Goal: Transaction & Acquisition: Obtain resource

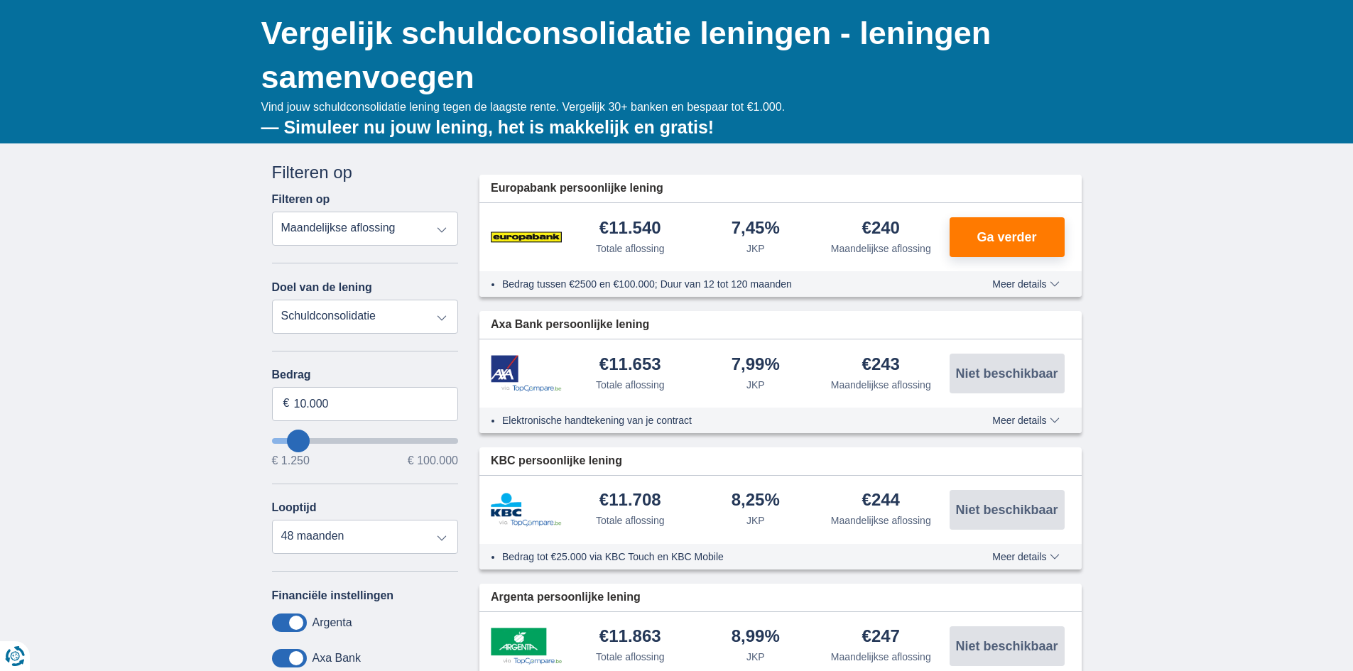
scroll to position [142, 0]
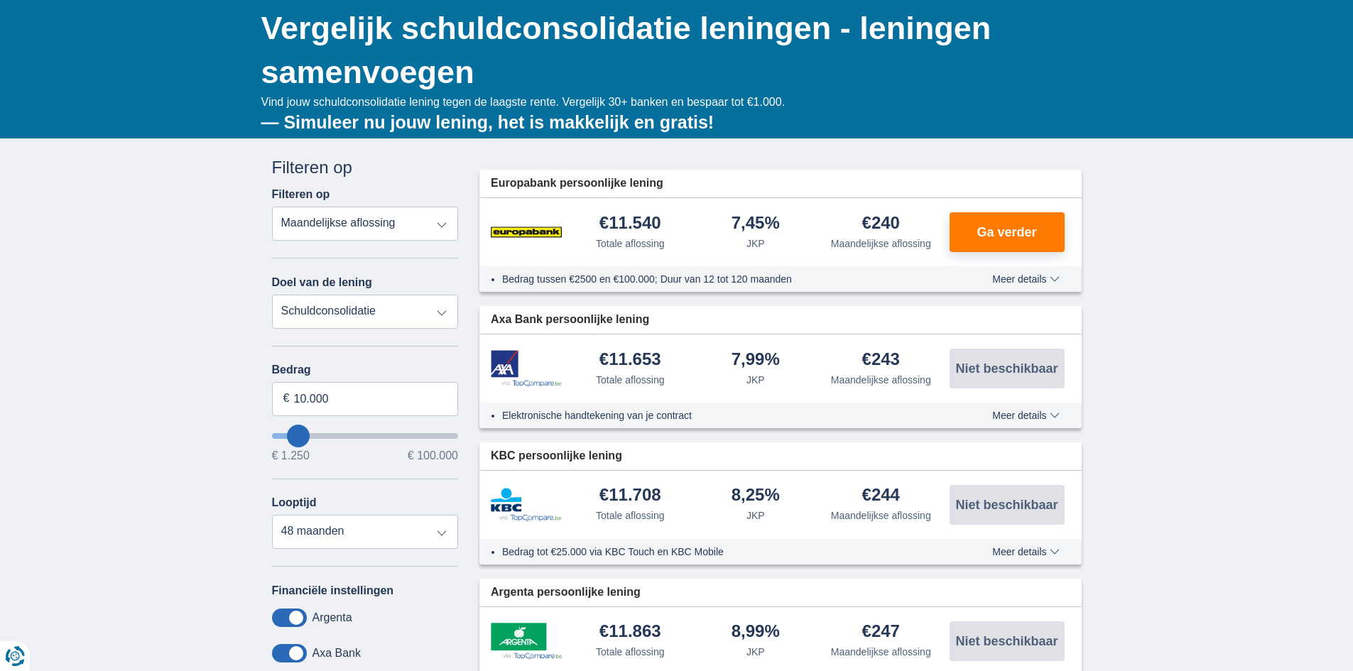
click at [347, 221] on select "Totale aflossing JKP Maandelijkse aflossing" at bounding box center [365, 224] width 187 height 34
drag, startPoint x: 135, startPoint y: 280, endPoint x: 153, endPoint y: 284, distance: 19.0
click at [344, 400] on input "10.000" at bounding box center [365, 399] width 187 height 34
drag, startPoint x: 347, startPoint y: 401, endPoint x: 232, endPoint y: 401, distance: 115.8
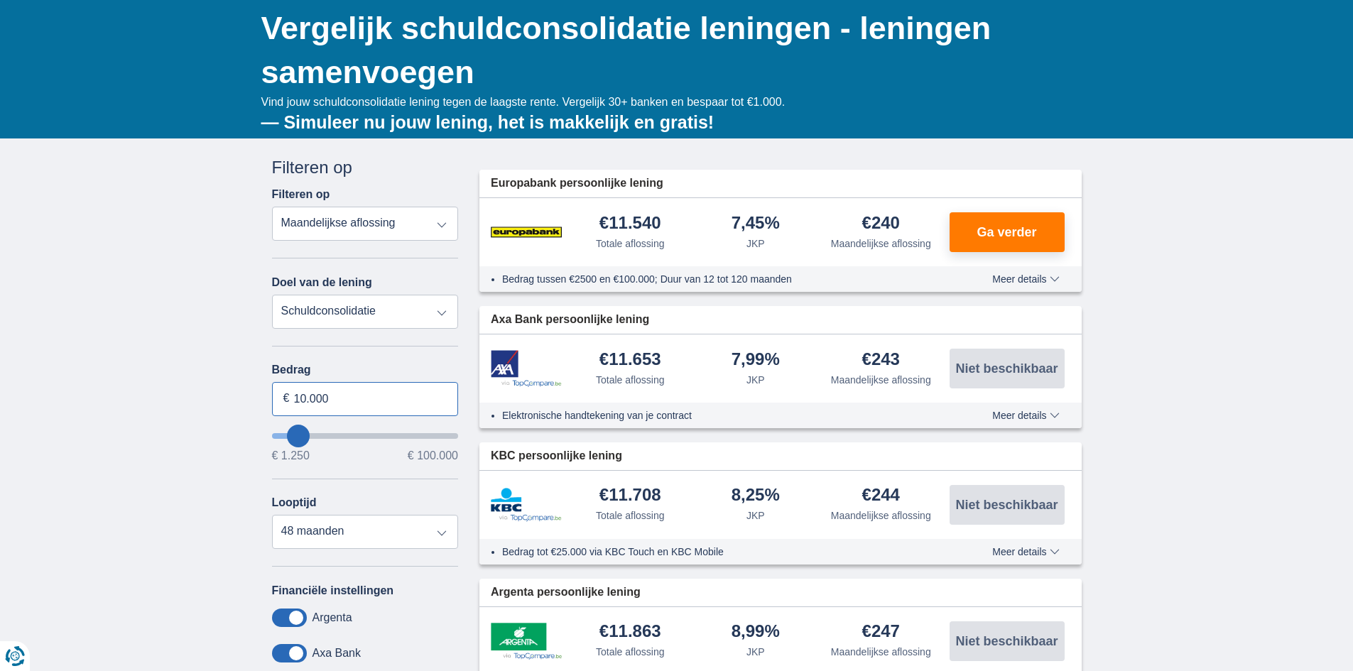
type input "1.250"
type input "1250"
select select "24"
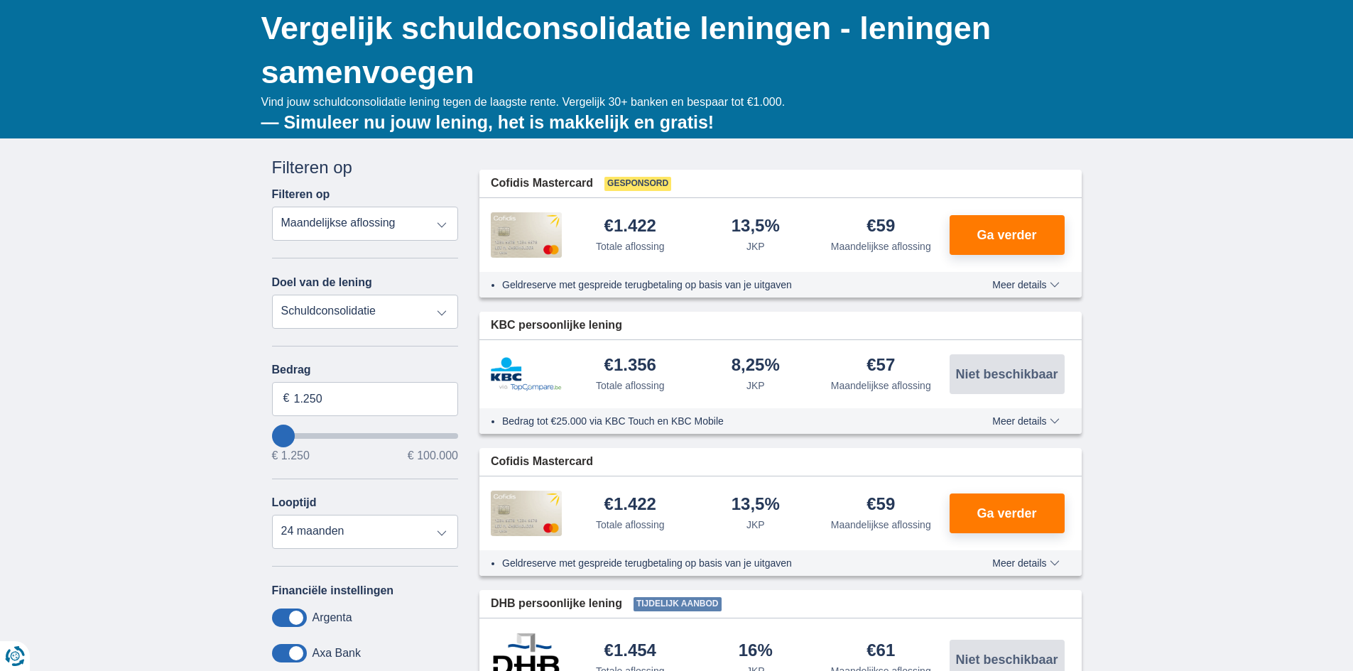
type input "4.250"
type input "4250"
type input "5.250"
type input "5250"
select select "36"
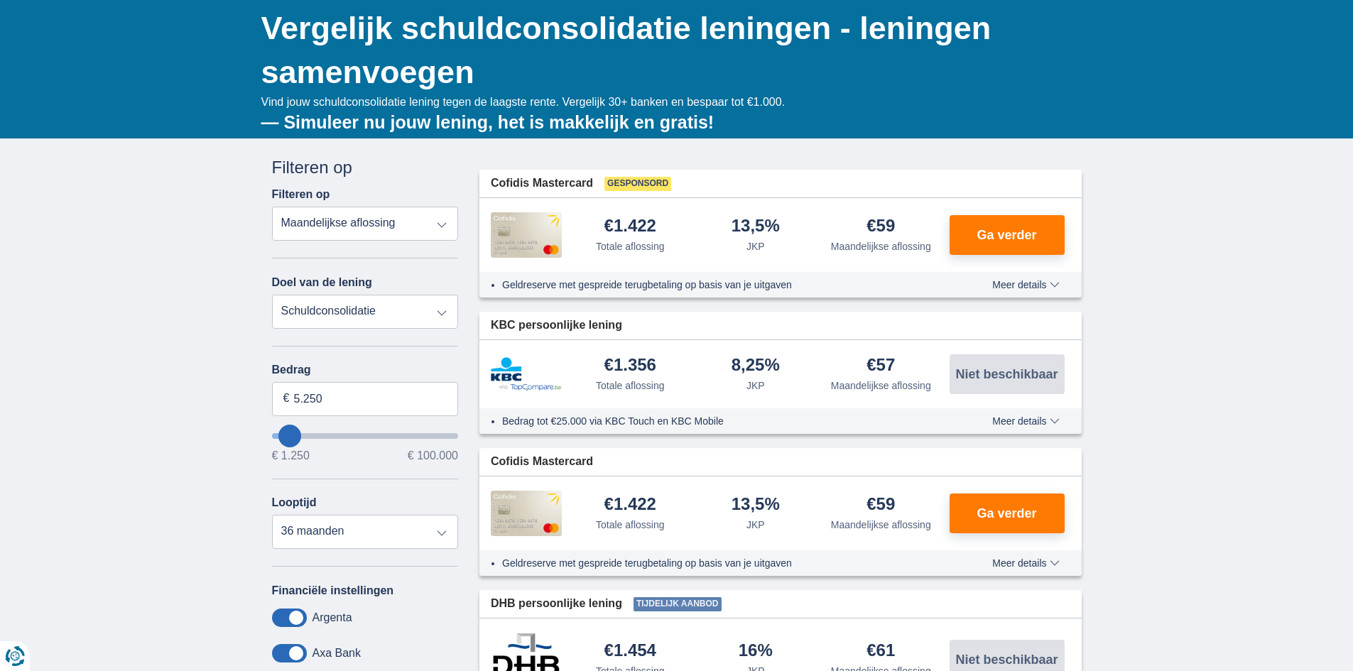
type input "5250"
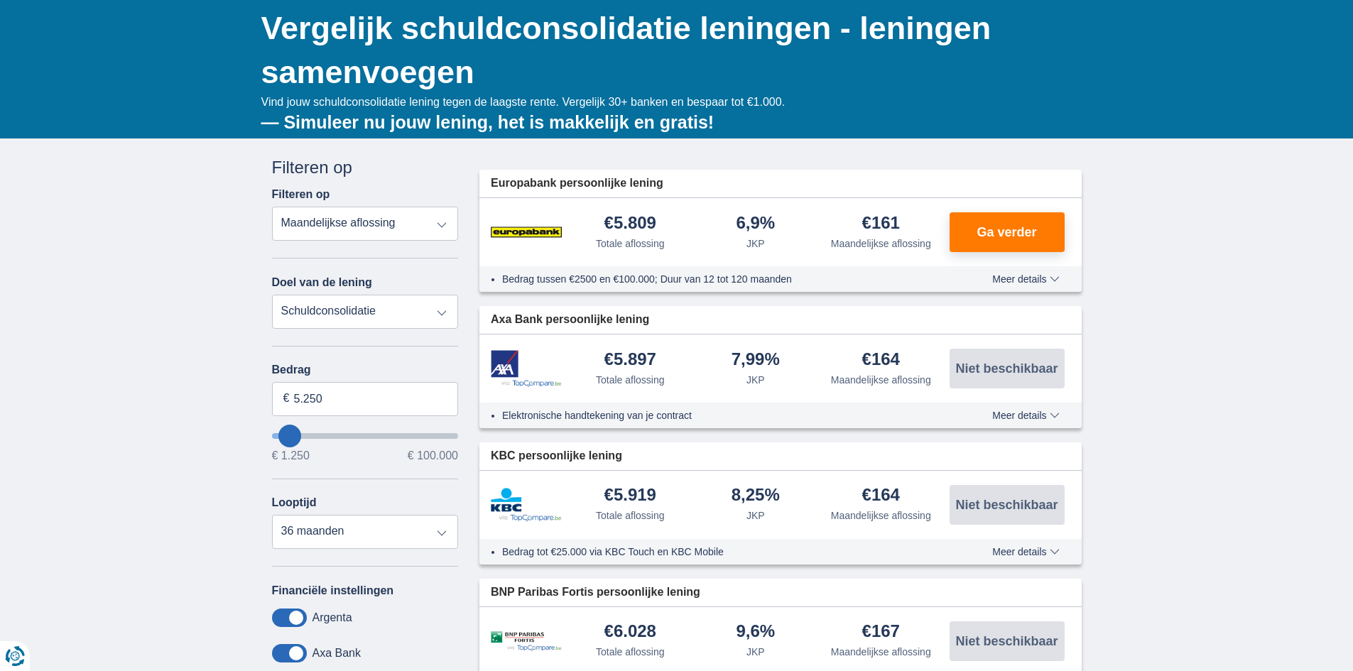
type input "31.250"
type input "31250"
select select "120"
type input "31250"
click at [332, 436] on input "wantToBorrow" at bounding box center [365, 436] width 187 height 6
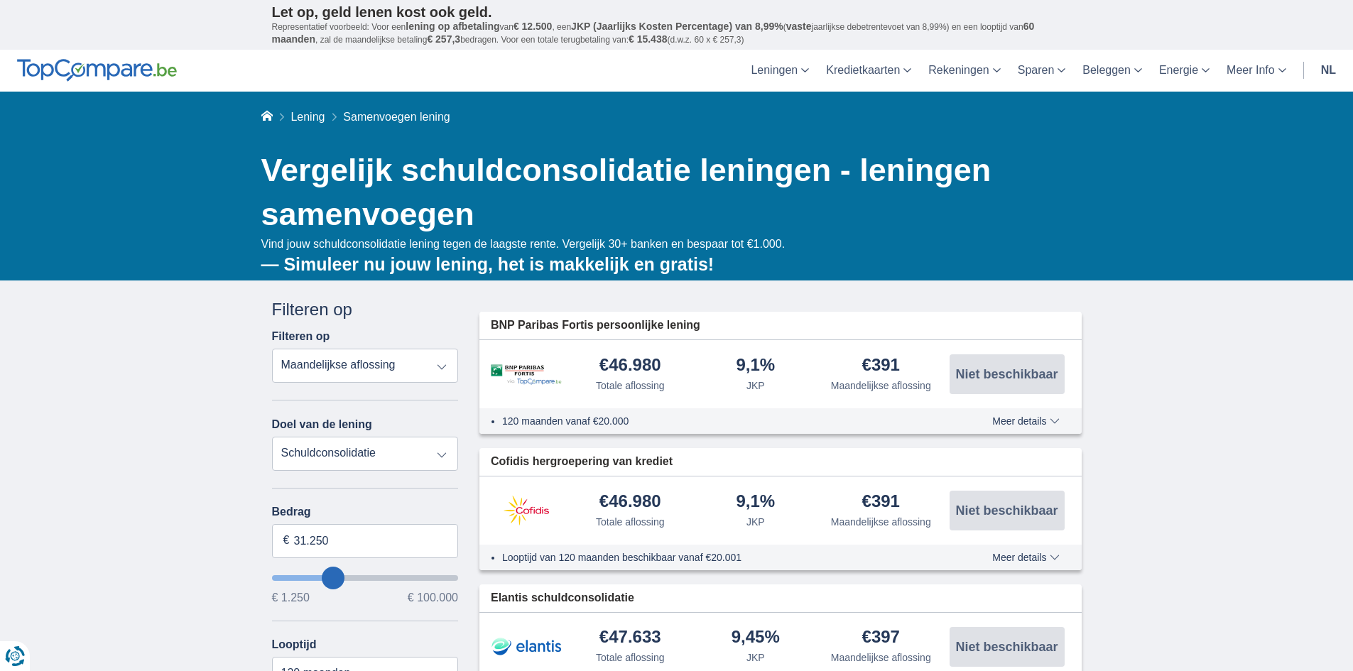
type input "23.250"
type input "23250"
click at [319, 579] on input "wantToBorrow" at bounding box center [365, 578] width 187 height 6
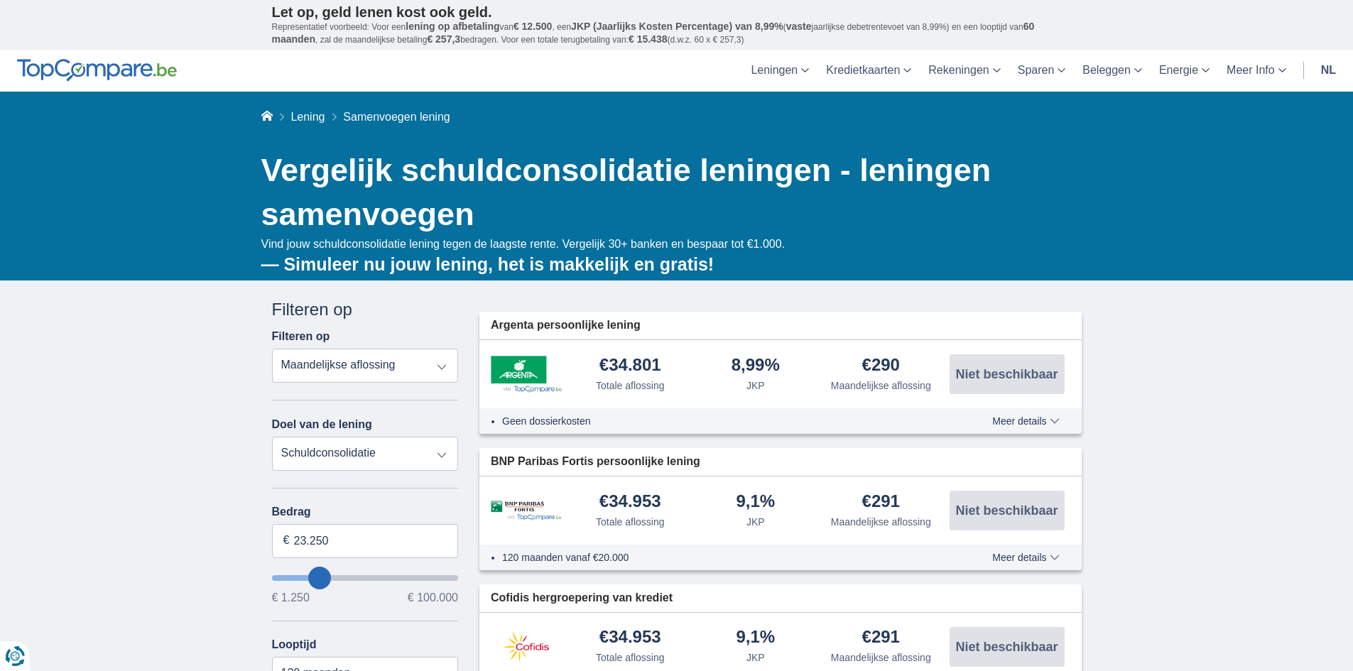
type input "30.250"
type input "30250"
click at [332, 579] on input "wantToBorrow" at bounding box center [365, 578] width 187 height 6
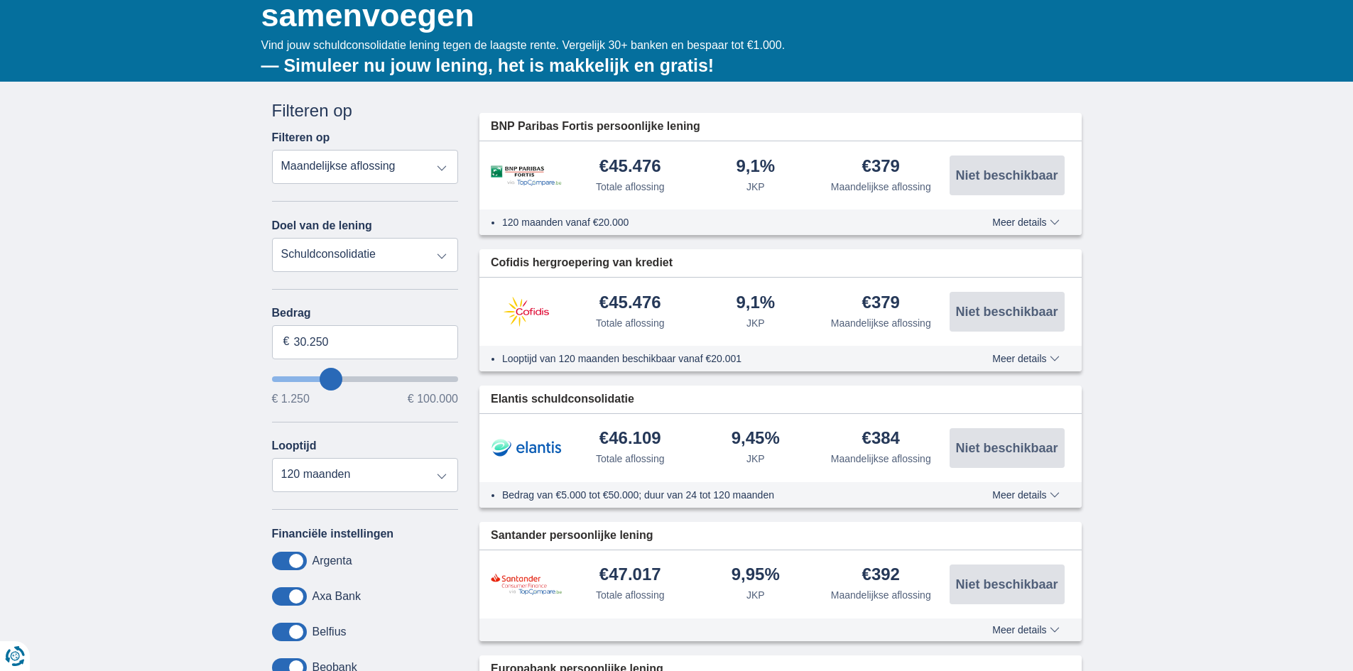
scroll to position [213, 0]
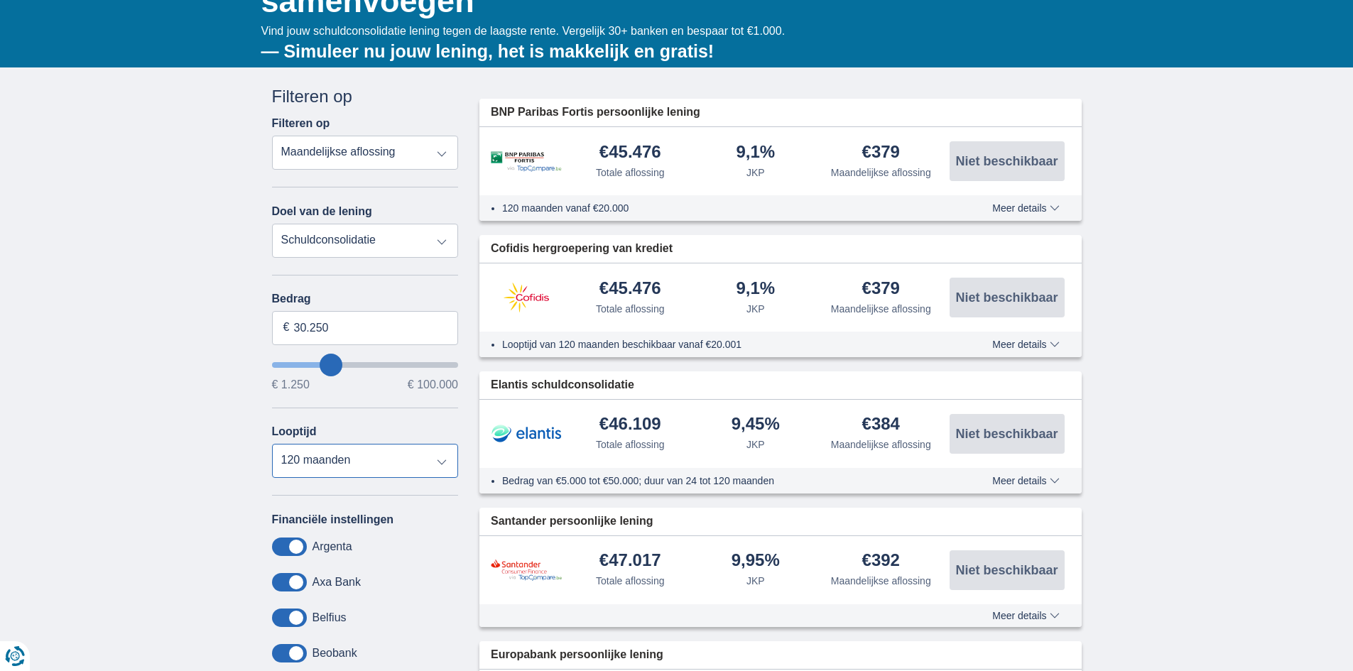
click at [367, 456] on select "12 maanden 18 maanden 24 maanden 30 maanden 36 maanden 42 maanden 48 maanden 60…" at bounding box center [365, 461] width 187 height 34
select select "60"
click at [272, 444] on select "12 maanden 18 maanden 24 maanden 30 maanden 36 maanden 42 maanden 48 maanden 60…" at bounding box center [365, 461] width 187 height 34
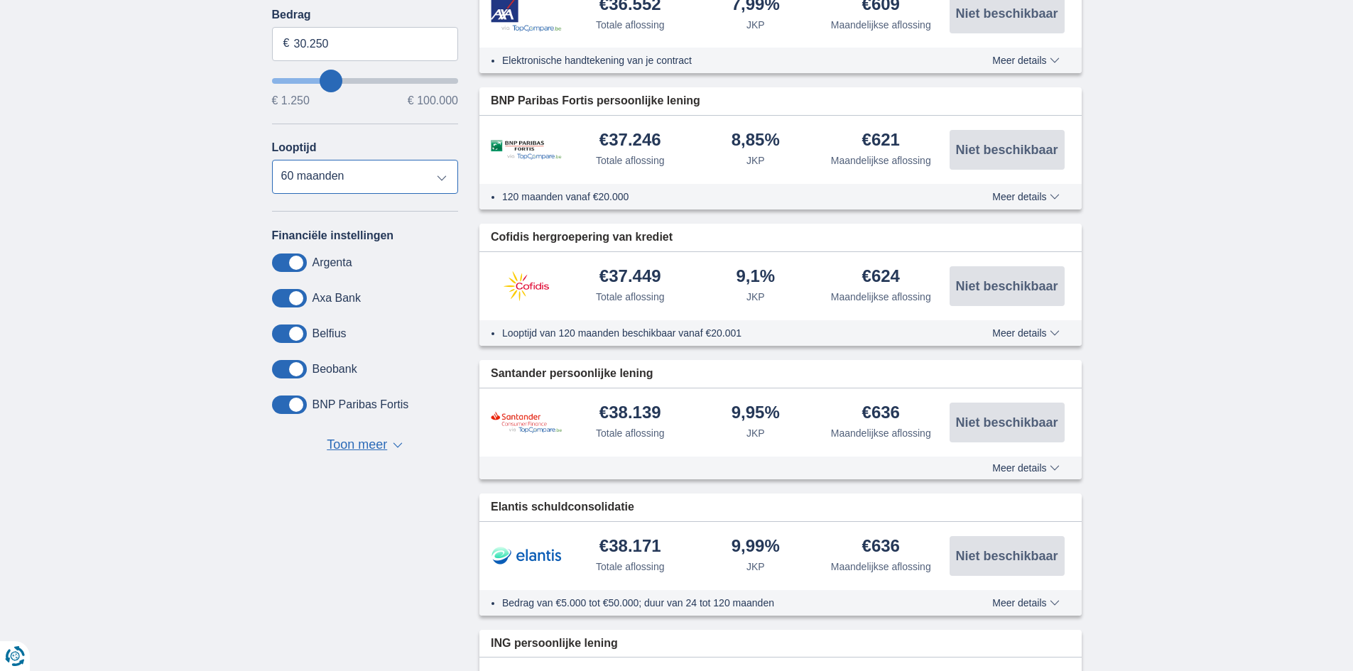
scroll to position [142, 0]
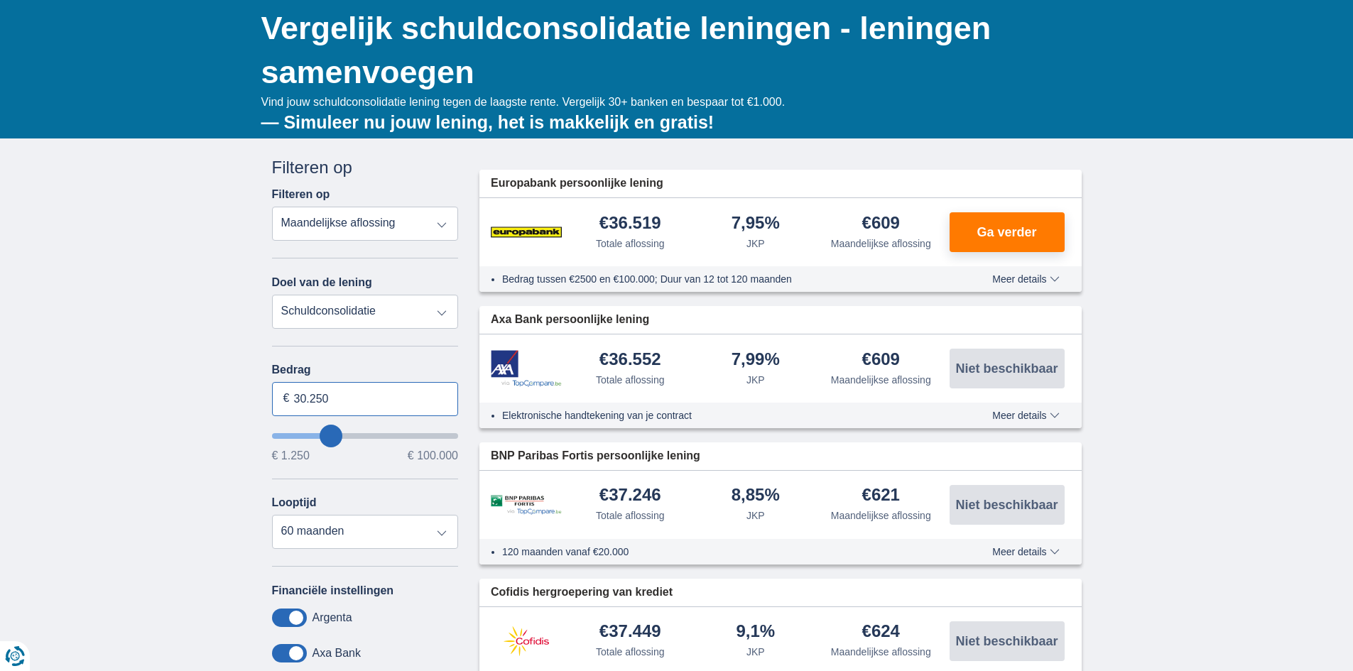
click at [332, 397] on input "30.250" at bounding box center [365, 399] width 187 height 34
type input "30.000"
type input "30250"
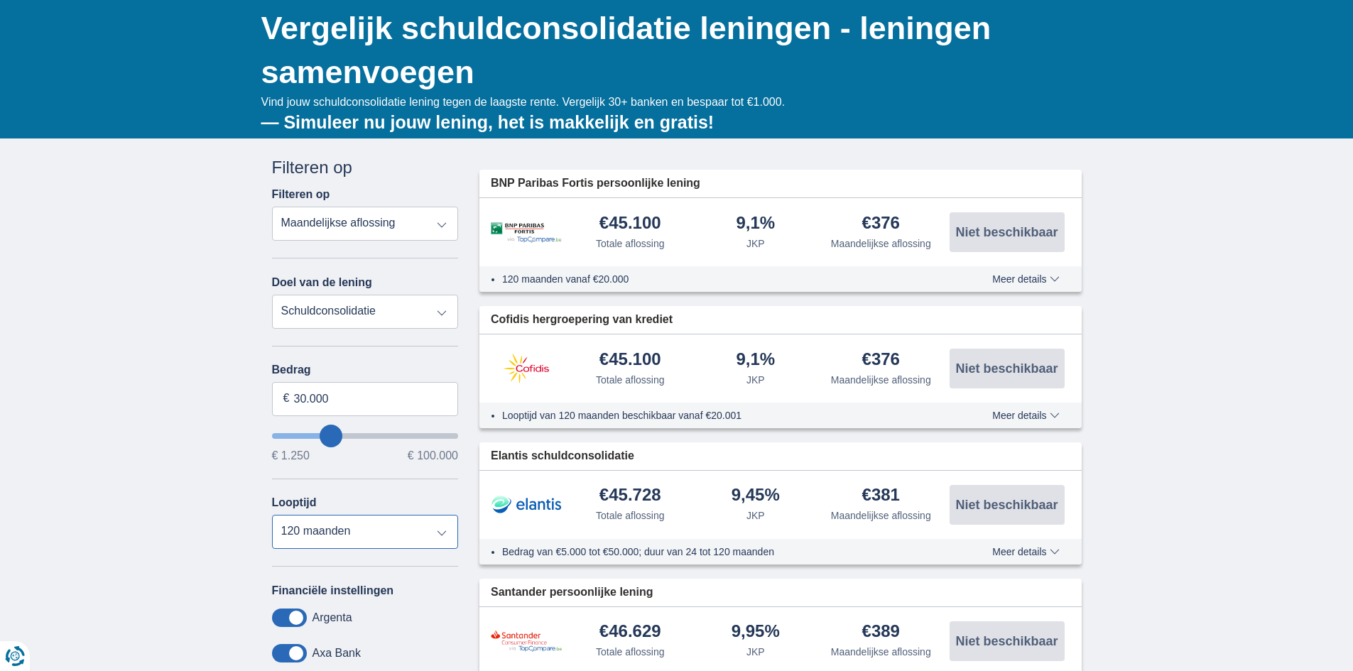
click at [360, 531] on select "12 maanden 18 maanden 24 maanden 30 maanden 36 maanden 42 maanden 48 maanden 60…" at bounding box center [365, 532] width 187 height 34
click at [272, 515] on select "12 maanden 18 maanden 24 maanden 30 maanden 36 maanden 42 maanden 48 maanden 60…" at bounding box center [365, 532] width 187 height 34
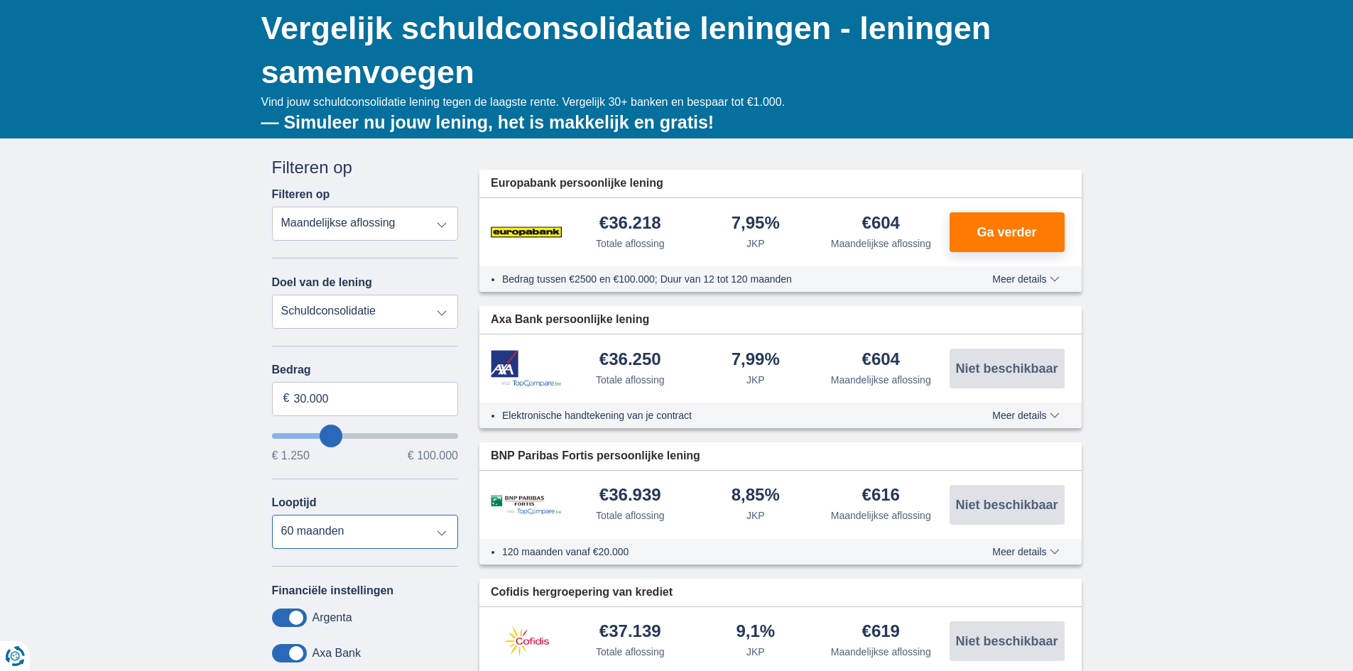
click at [362, 533] on select "12 maanden 18 maanden 24 maanden 30 maanden 36 maanden 42 maanden 48 maanden 60…" at bounding box center [365, 532] width 187 height 34
select select "72"
click at [272, 515] on select "12 maanden 18 maanden 24 maanden 30 maanden 36 maanden 42 maanden 48 maanden 60…" at bounding box center [365, 532] width 187 height 34
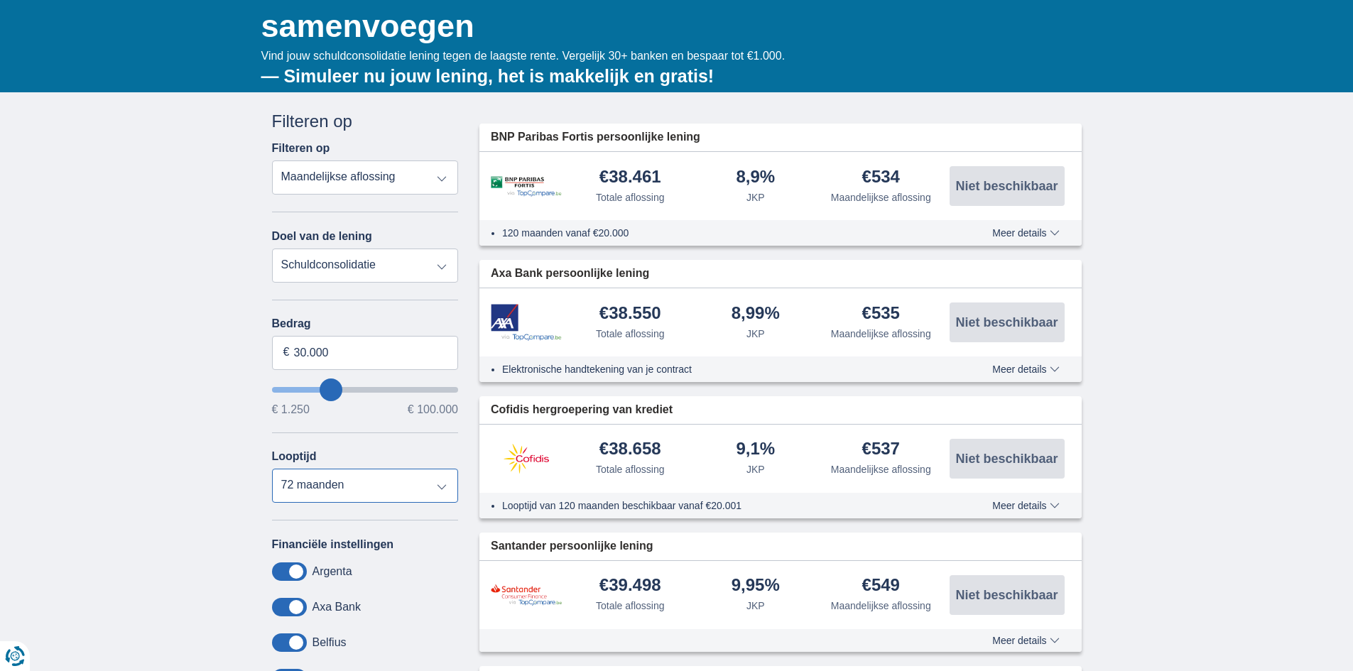
scroll to position [0, 0]
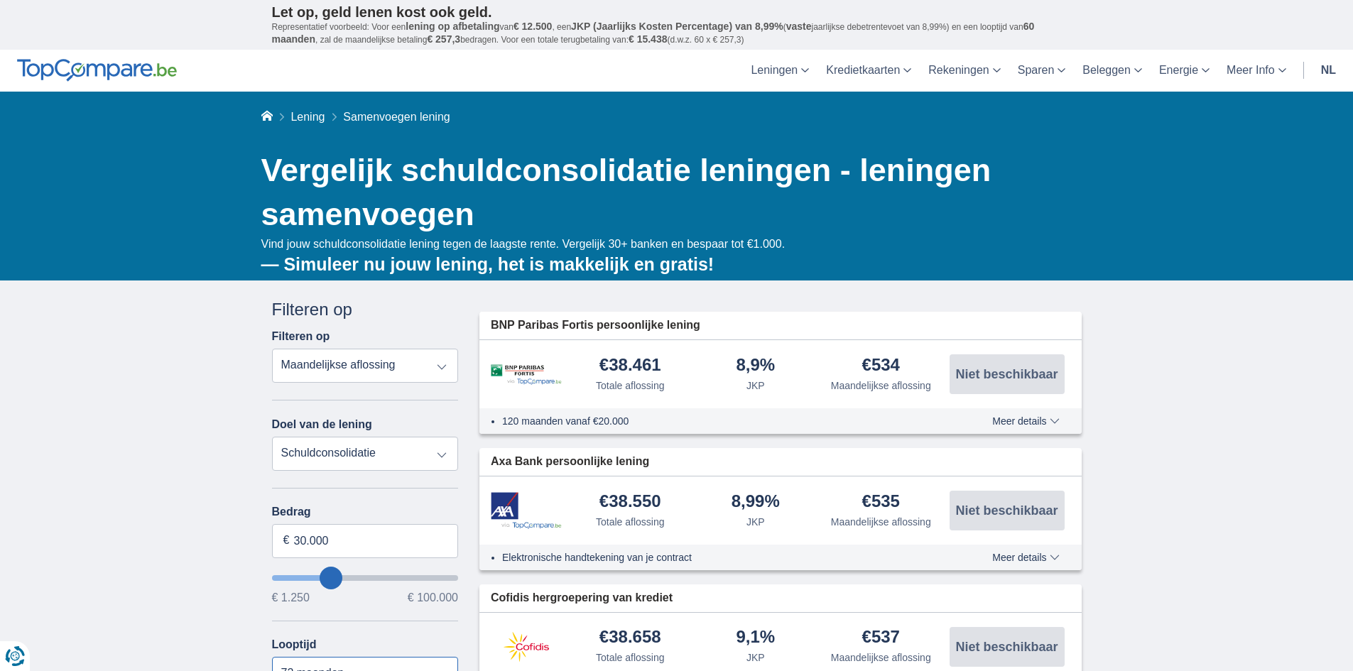
scroll to position [142, 0]
